Goal: Information Seeking & Learning: Learn about a topic

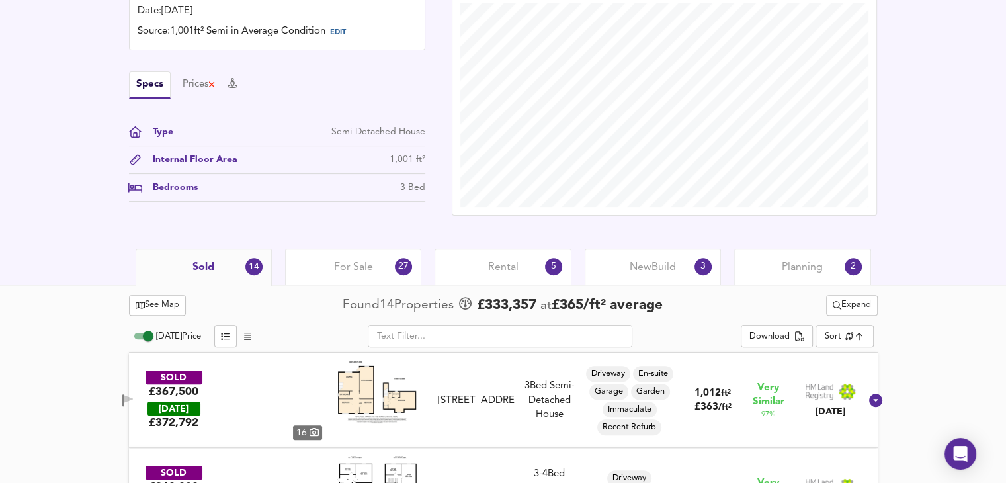
scroll to position [397, 0]
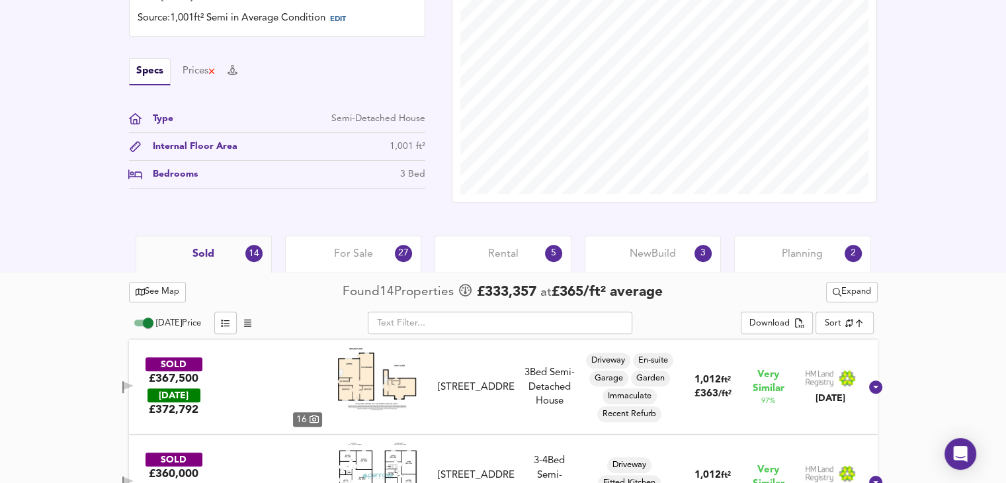
click at [148, 320] on input "[DATE] Price" at bounding box center [148, 323] width 48 height 16
checkbox input "false"
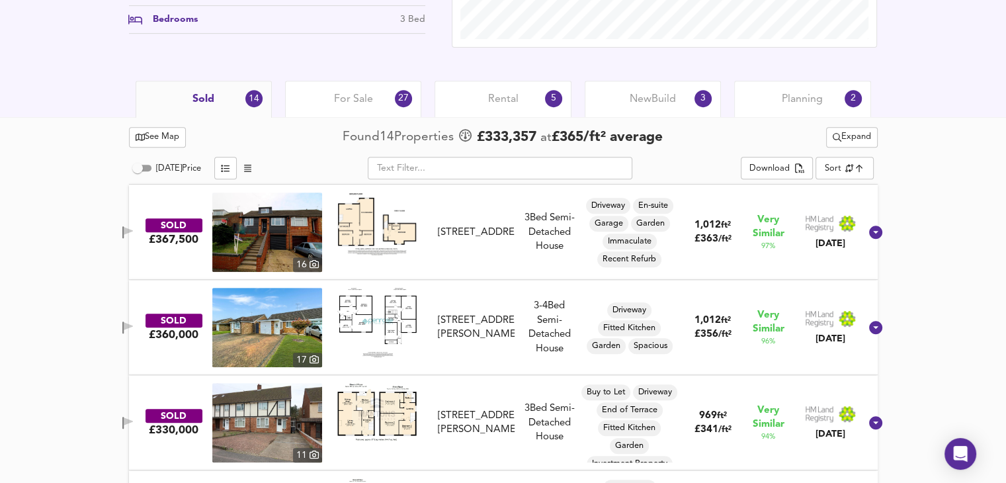
scroll to position [639, 0]
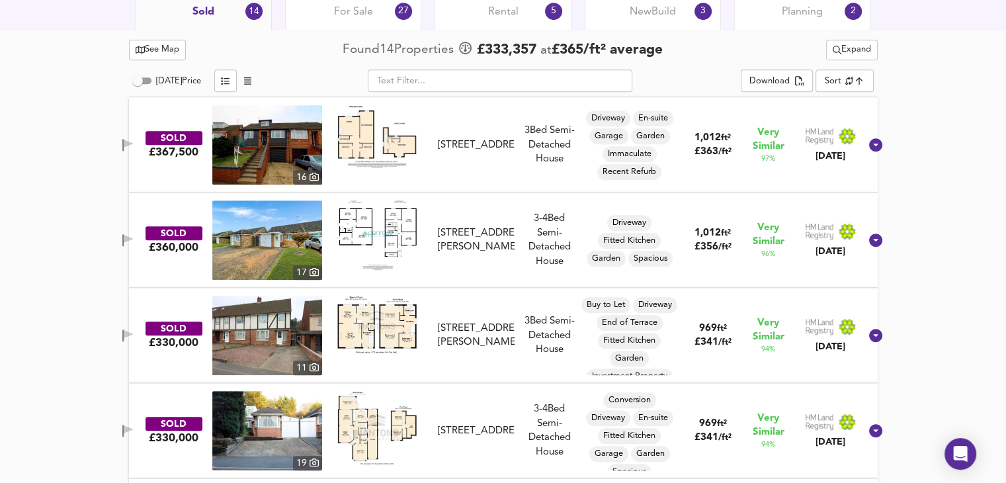
click at [381, 148] on img at bounding box center [376, 136] width 79 height 63
click at [286, 157] on img at bounding box center [267, 144] width 110 height 79
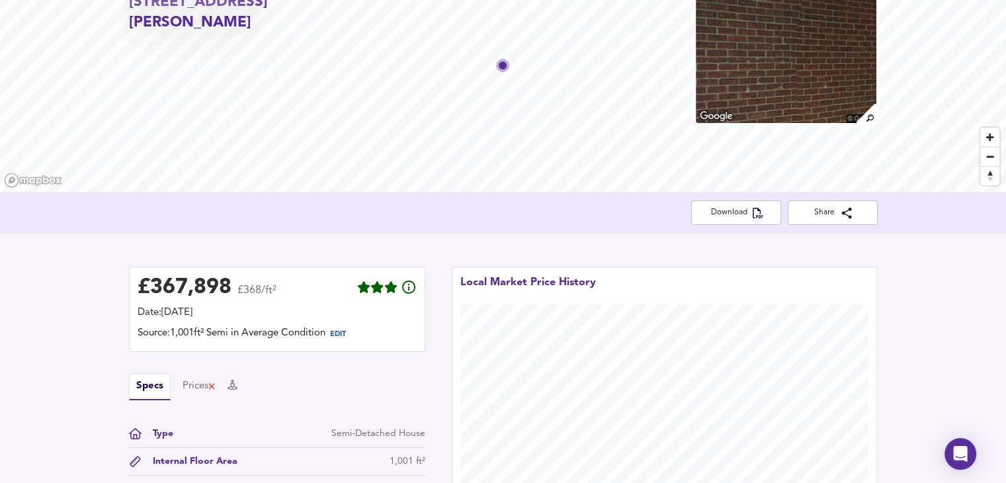
scroll to position [0, 0]
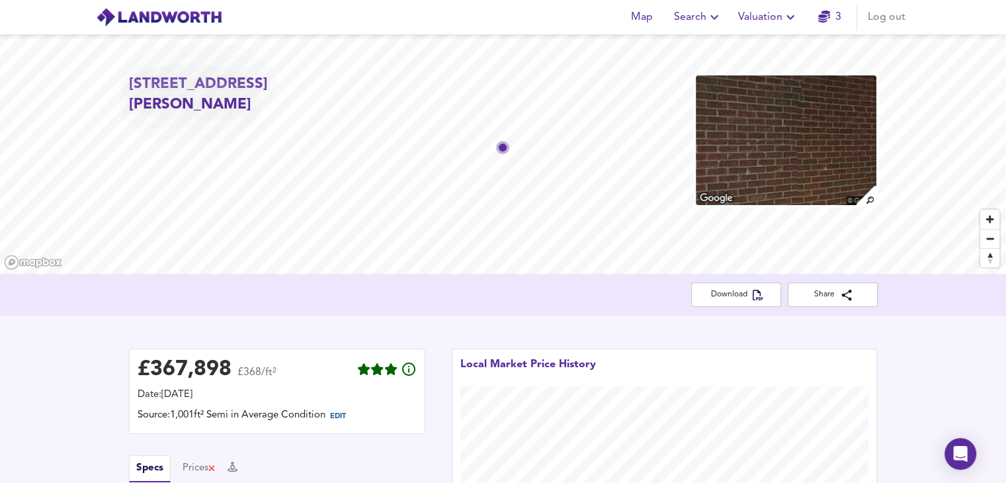
click at [179, 109] on h2 "[STREET_ADDRESS][PERSON_NAME]" at bounding box center [248, 95] width 239 height 42
drag, startPoint x: 186, startPoint y: 104, endPoint x: 129, endPoint y: 84, distance: 60.8
click at [129, 84] on h2 "[STREET_ADDRESS][PERSON_NAME]" at bounding box center [248, 95] width 239 height 42
copy h2 "[STREET_ADDRESS][PERSON_NAME]"
